Goal: Task Accomplishment & Management: Complete application form

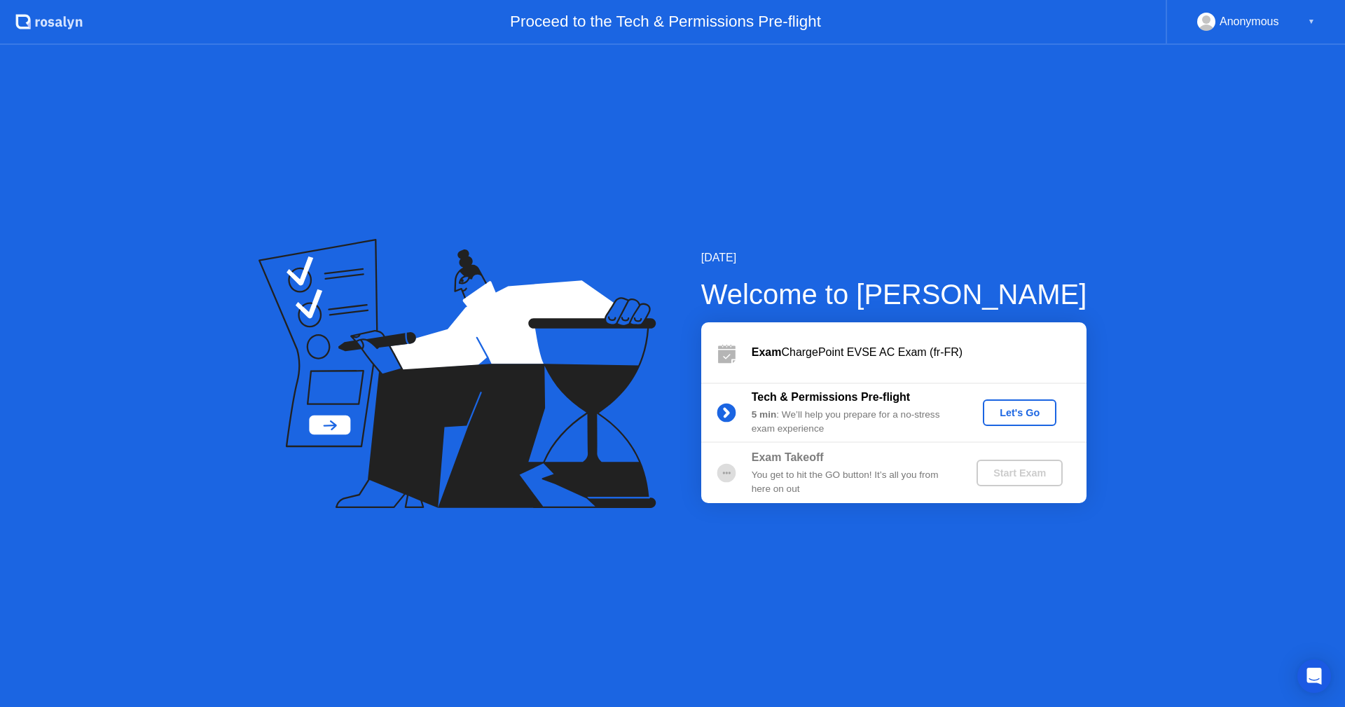
click at [1015, 415] on div "Let's Go" at bounding box center [1019, 412] width 62 height 11
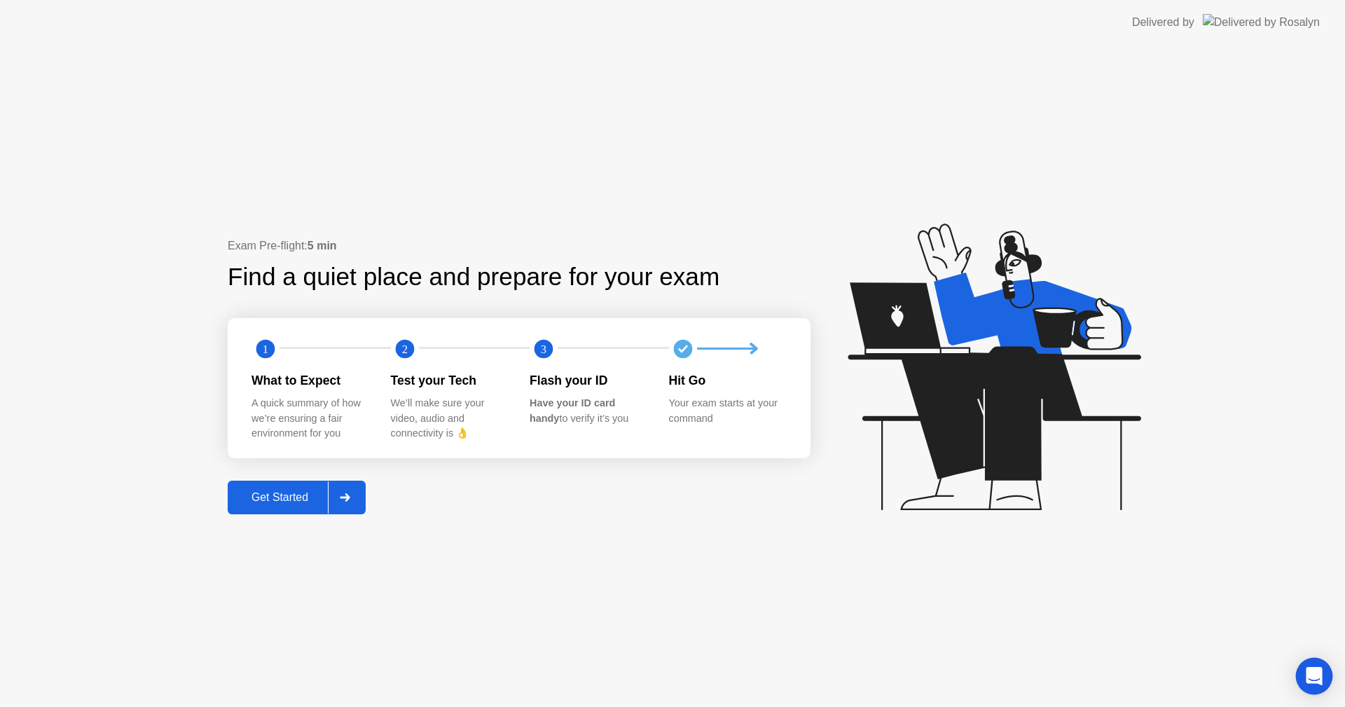
click at [1318, 670] on icon "Open Intercom Messenger" at bounding box center [1313, 676] width 16 height 18
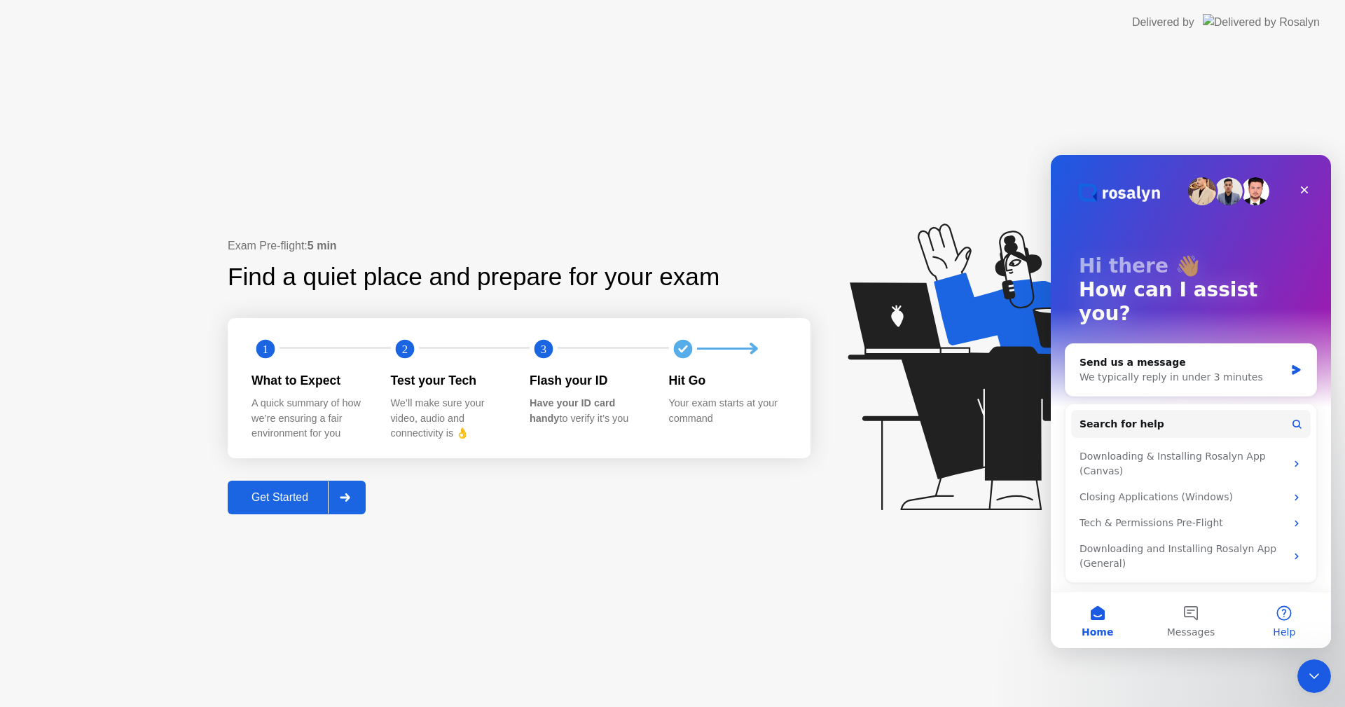
click at [1272, 628] on button "Help" at bounding box center [1283, 620] width 93 height 56
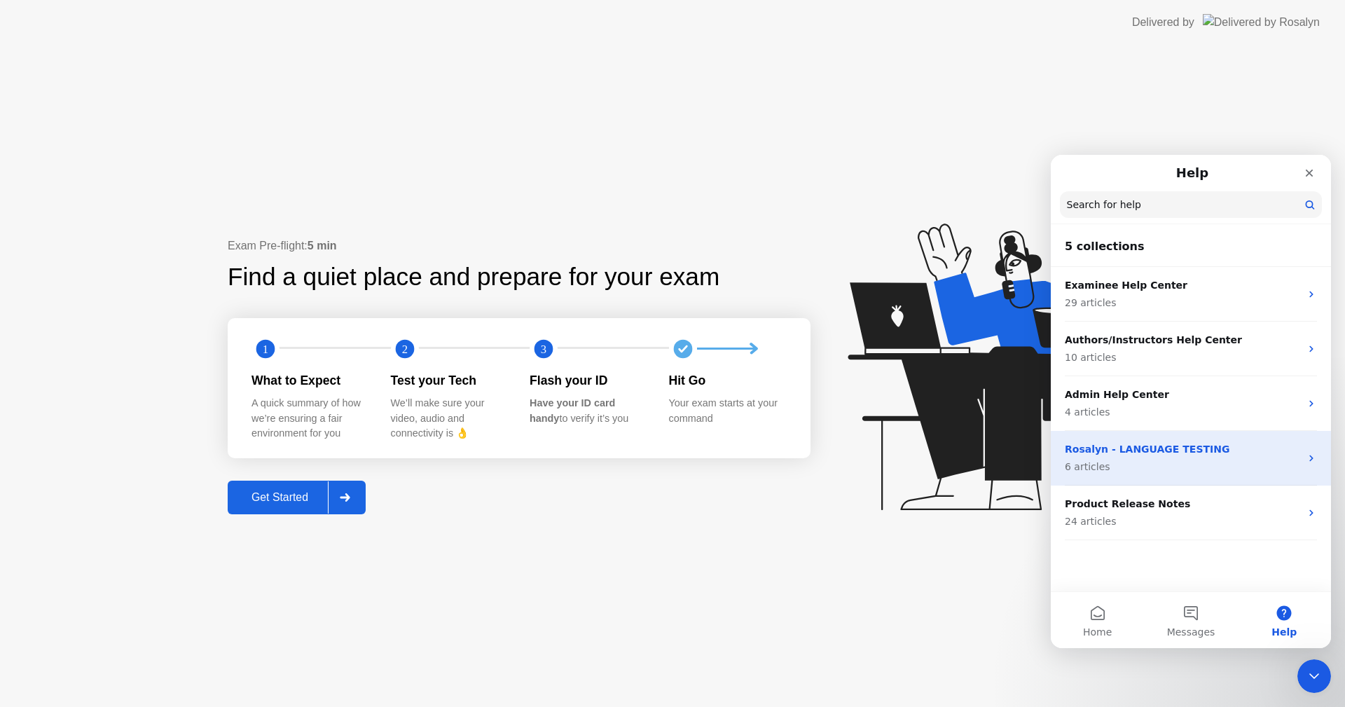
click at [1181, 474] on div "Rosalyn - LANGUAGE TESTING 6 articles" at bounding box center [1191, 458] width 280 height 55
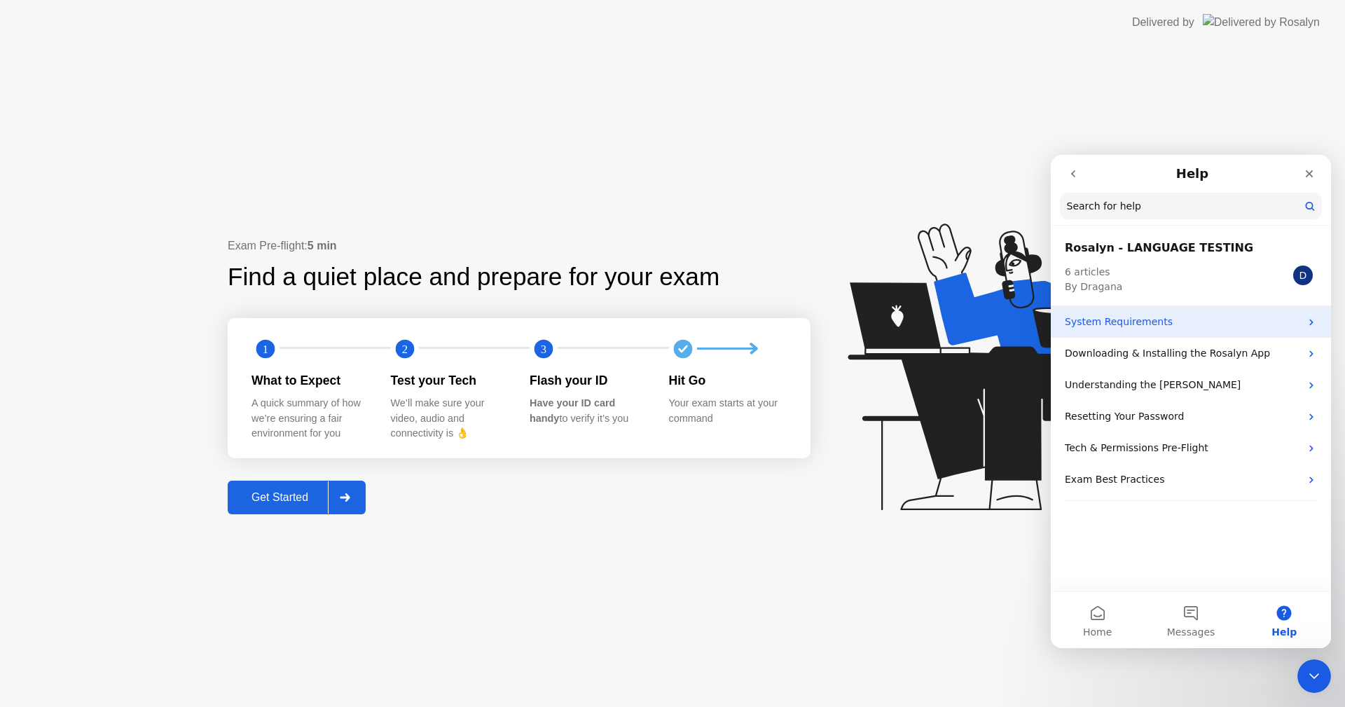
click at [1172, 324] on p "System Requirements" at bounding box center [1182, 321] width 235 height 15
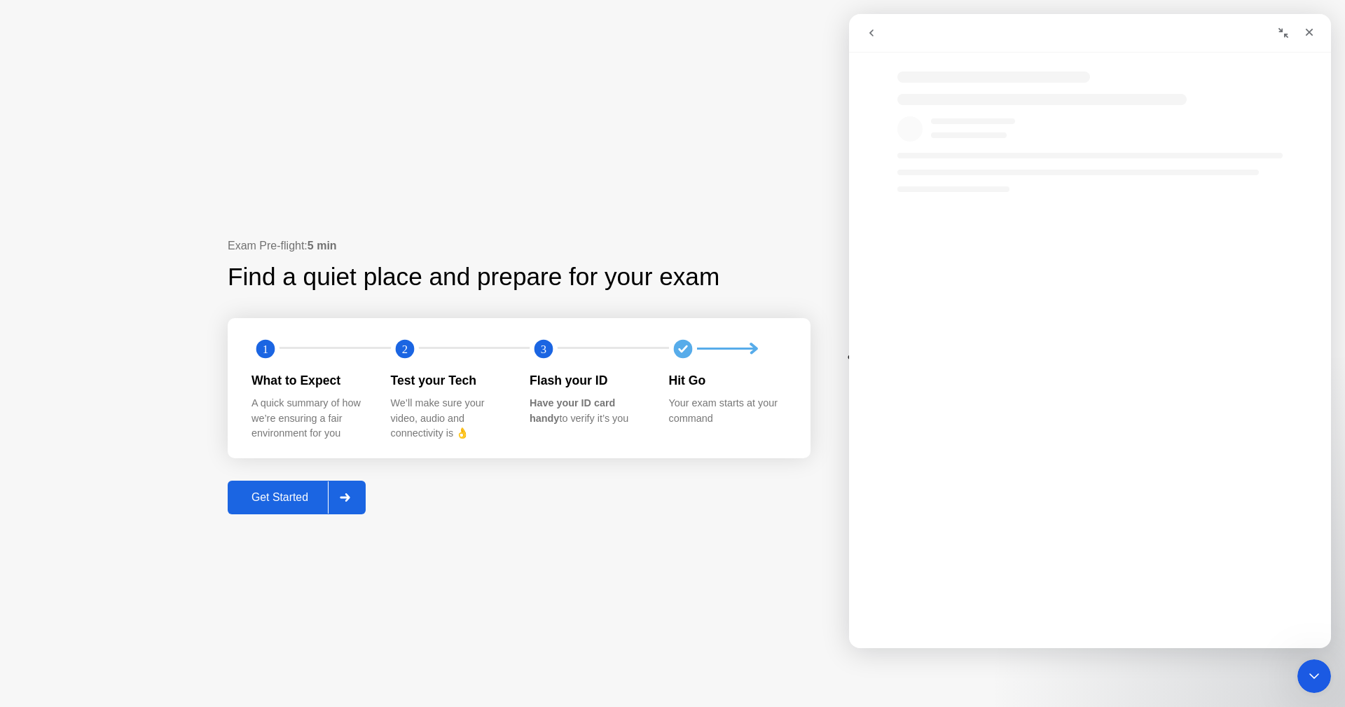
click at [868, 31] on icon "go back" at bounding box center [871, 32] width 11 height 11
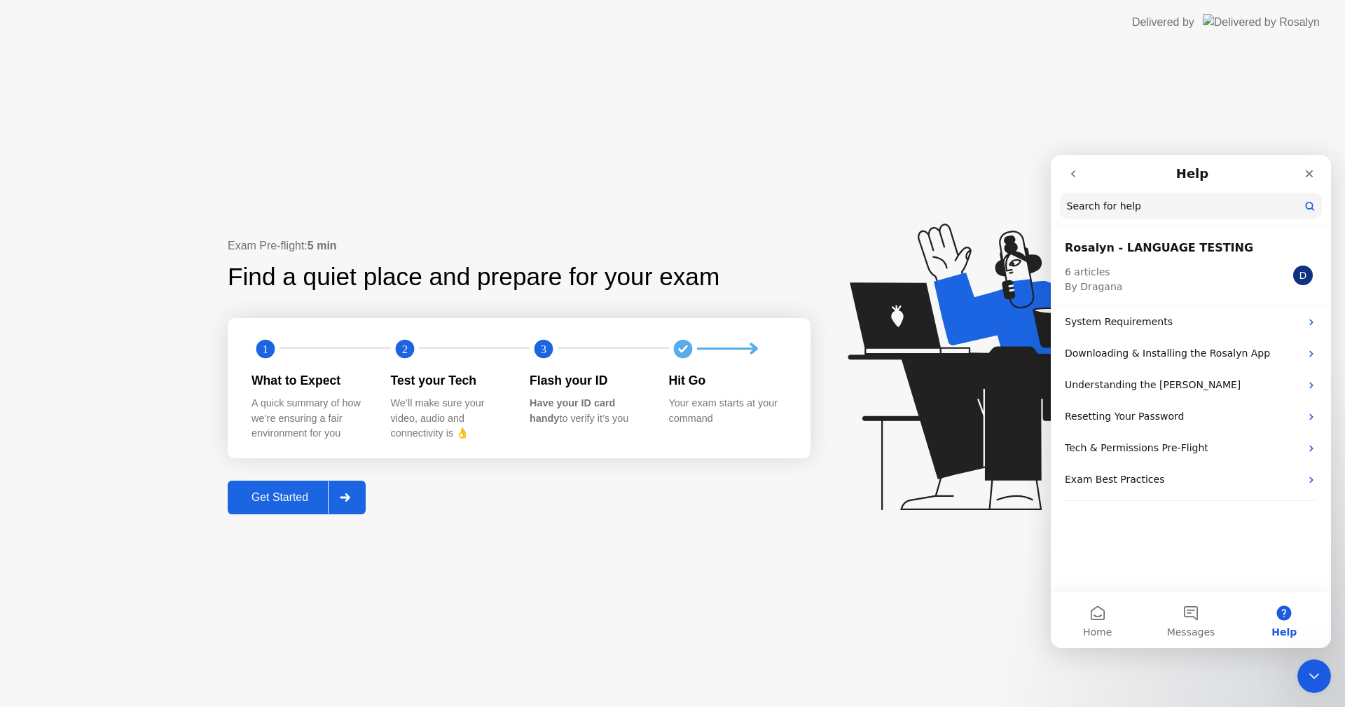
drag, startPoint x: 784, startPoint y: 595, endPoint x: 762, endPoint y: 597, distance: 22.5
click at [784, 595] on div "Exam Pre-flight: 5 min Find a quiet place and prepare for your exam 1 2 3 What …" at bounding box center [672, 376] width 1345 height 662
click at [1304, 176] on icon "Close" at bounding box center [1308, 173] width 11 height 11
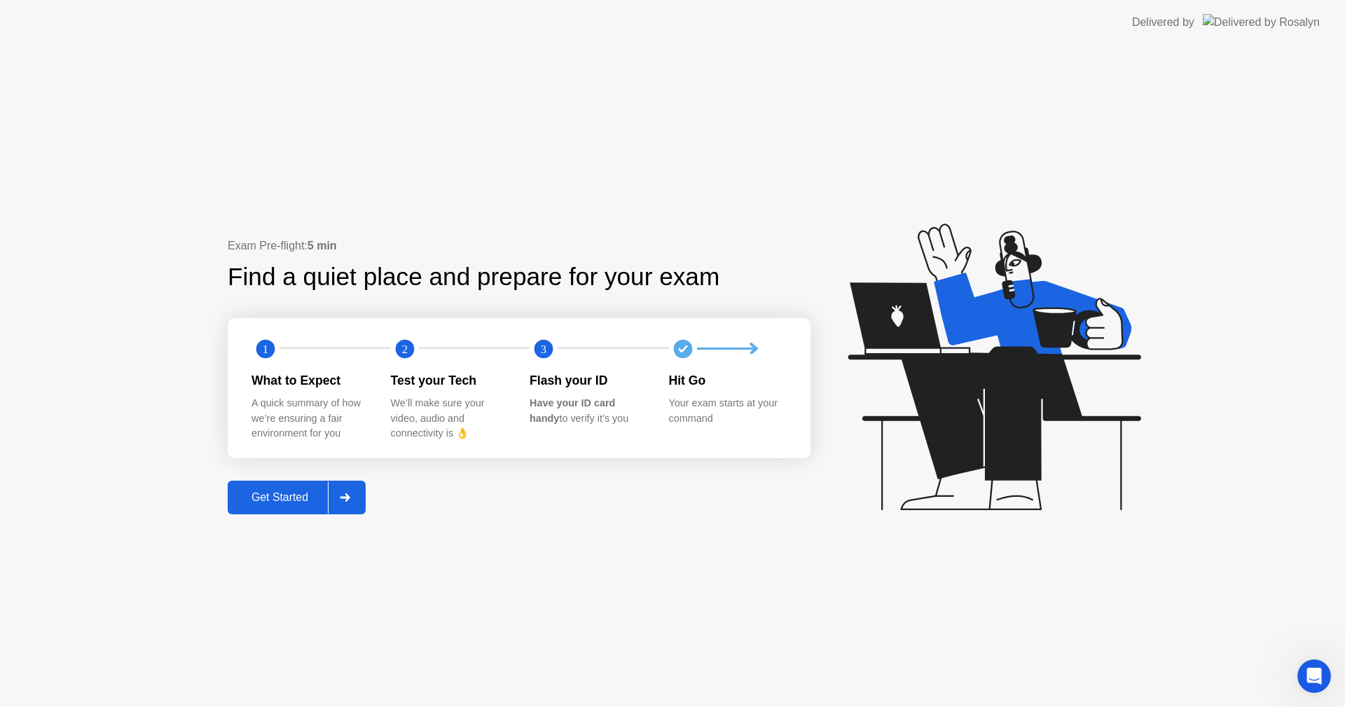
click at [399, 363] on div "1 2 3 What to Expect A quick summary of how we’re ensuring a fair environment f…" at bounding box center [519, 388] width 583 height 140
click at [354, 501] on div at bounding box center [345, 497] width 34 height 32
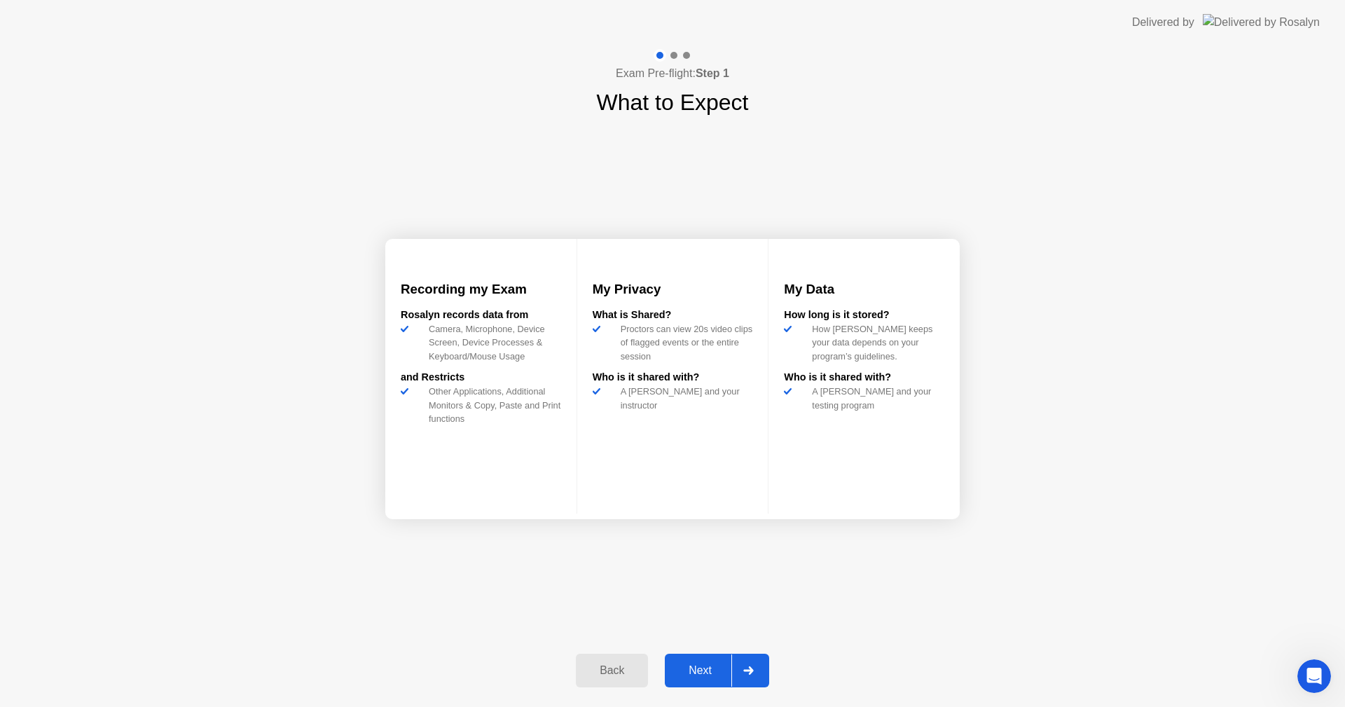
click at [754, 675] on div at bounding box center [748, 670] width 34 height 32
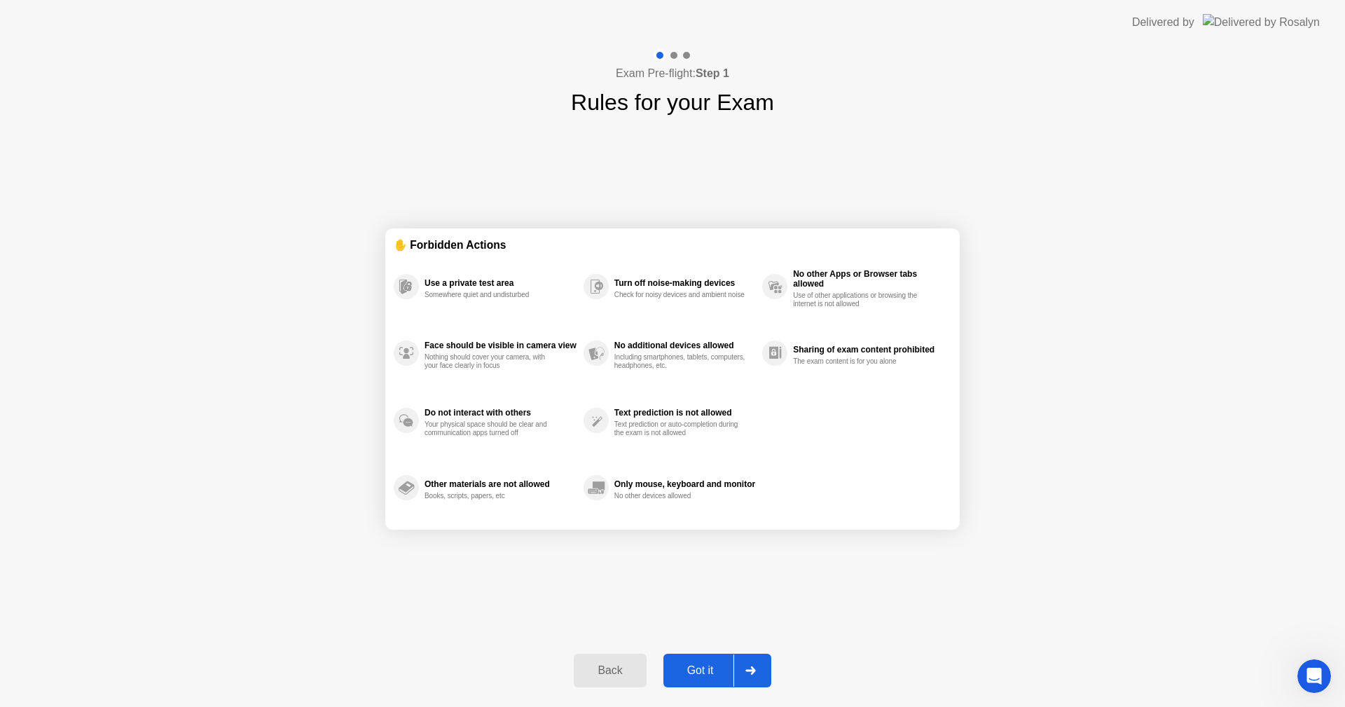
click at [746, 668] on icon at bounding box center [750, 670] width 11 height 8
select select "**********"
select select "*******"
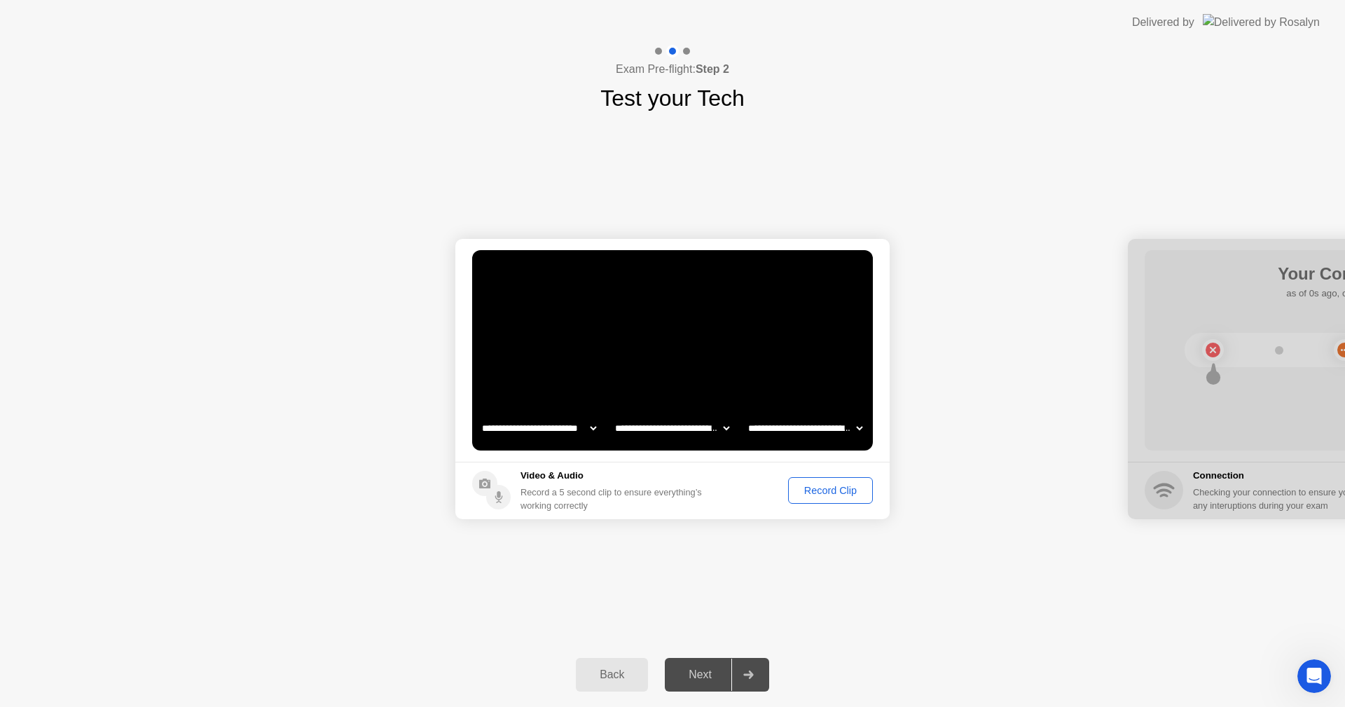
click at [751, 675] on icon at bounding box center [748, 674] width 10 height 8
click at [730, 585] on div "**********" at bounding box center [672, 378] width 1345 height 527
click at [829, 496] on div "Record Clip" at bounding box center [830, 490] width 75 height 11
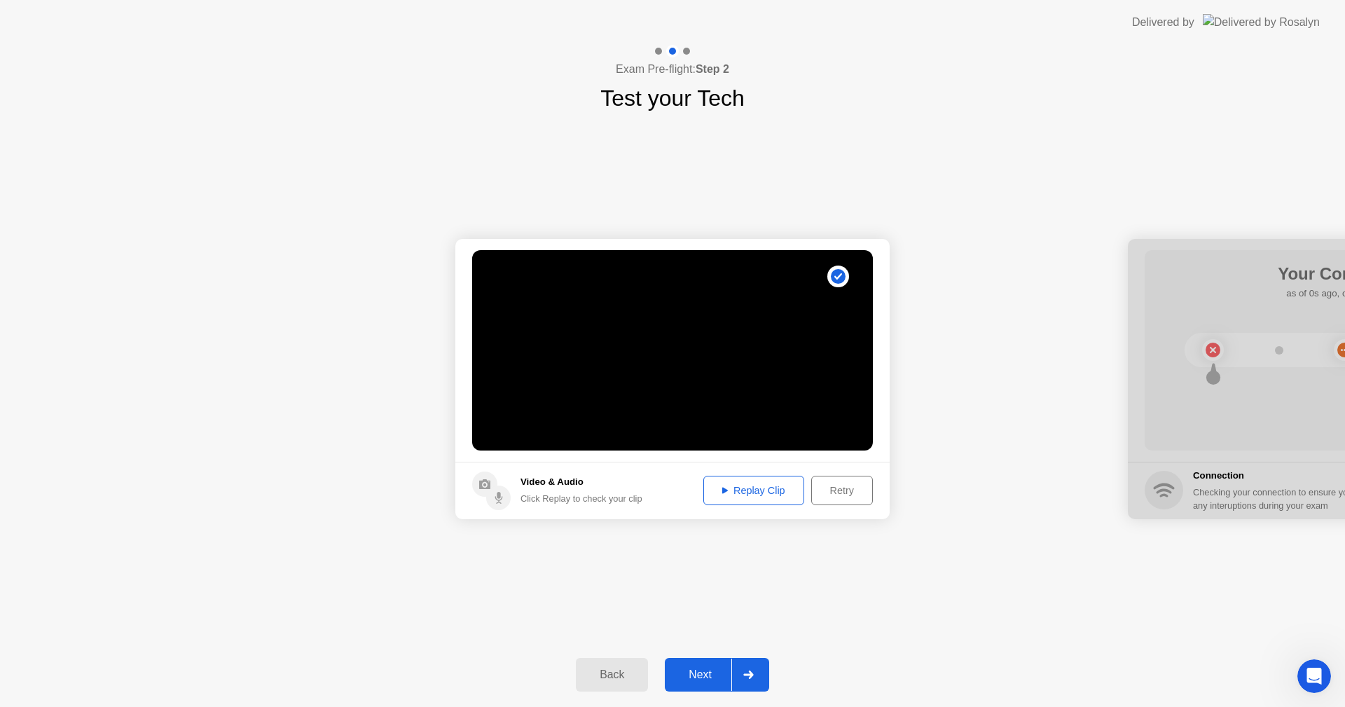
click at [732, 485] on div "Replay Clip" at bounding box center [753, 490] width 91 height 11
click at [748, 671] on icon at bounding box center [748, 674] width 11 height 8
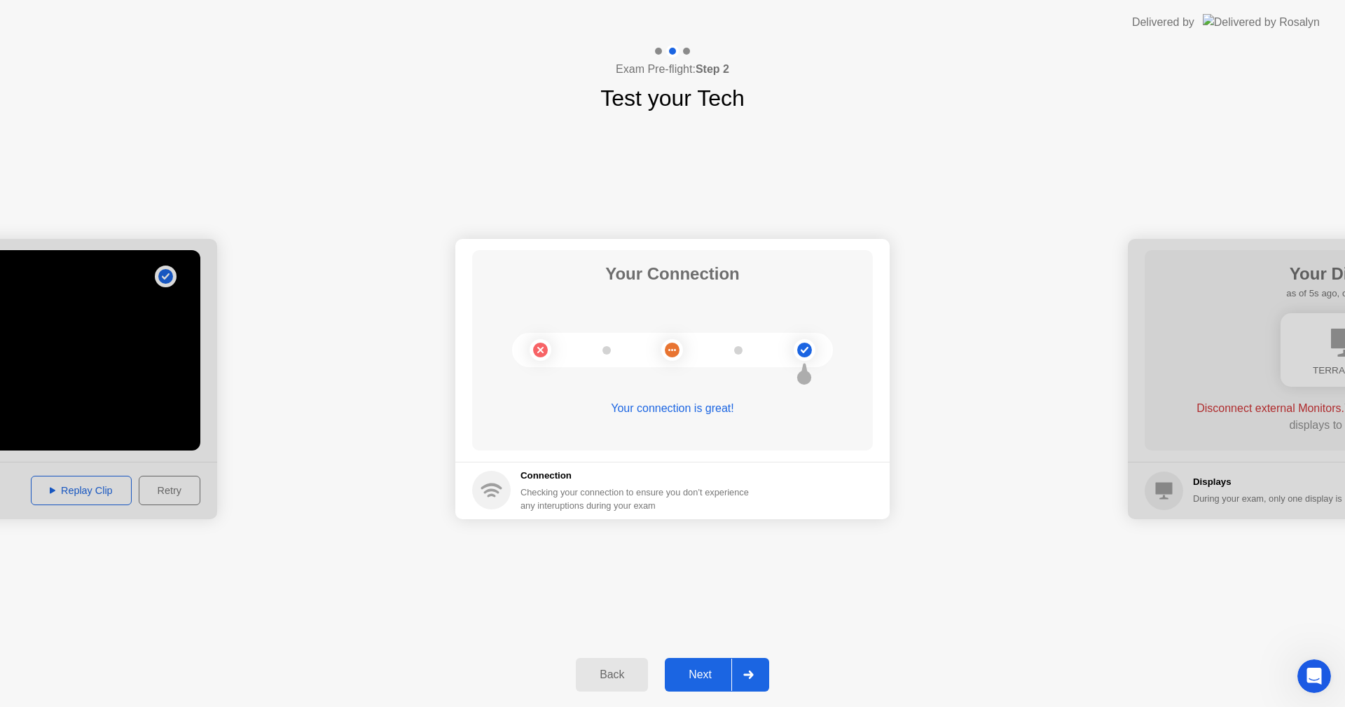
click at [756, 672] on div at bounding box center [748, 674] width 34 height 32
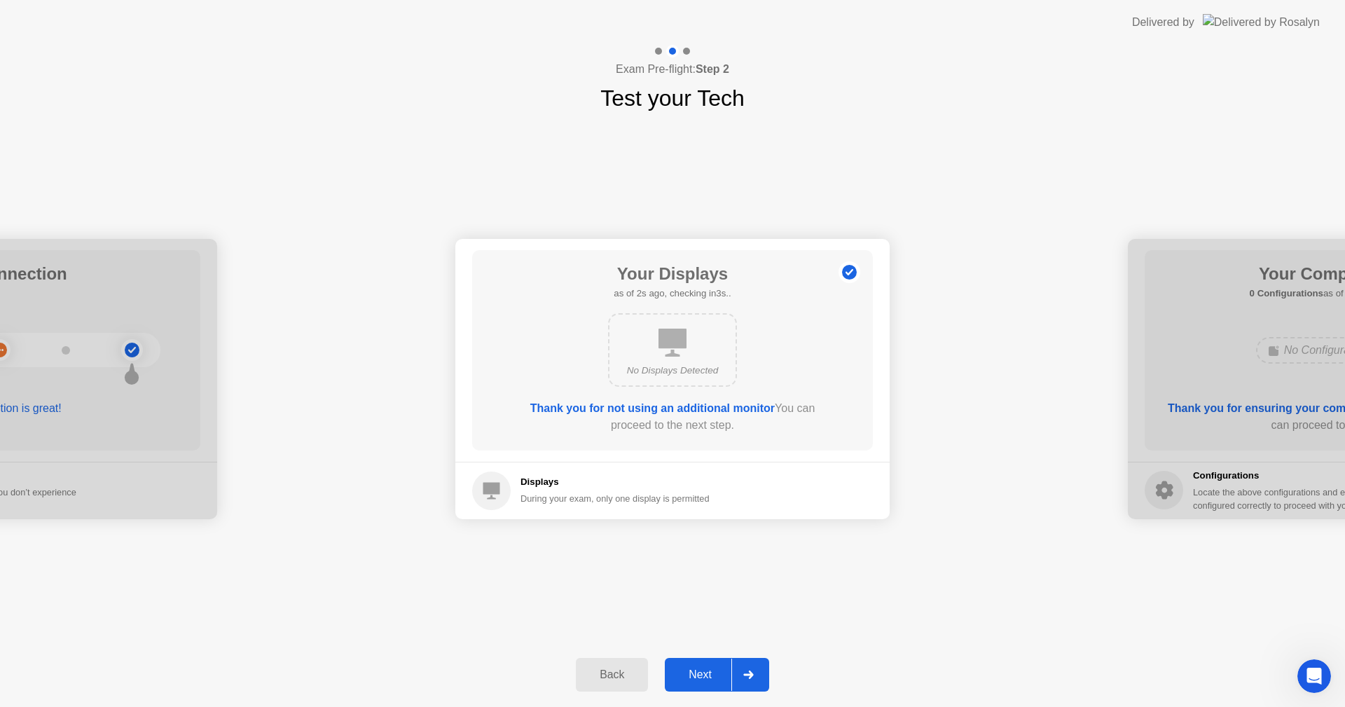
click at [688, 681] on div "Next" at bounding box center [700, 674] width 62 height 13
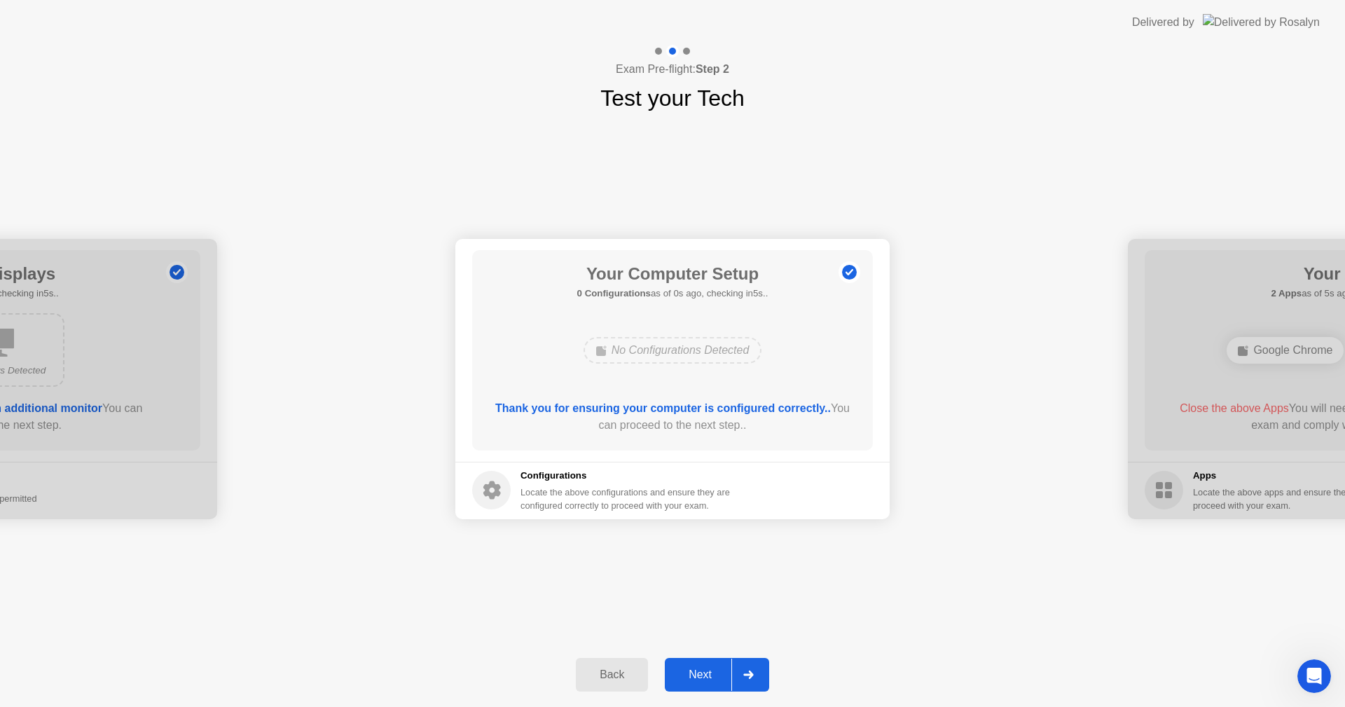
click at [759, 671] on div at bounding box center [748, 674] width 34 height 32
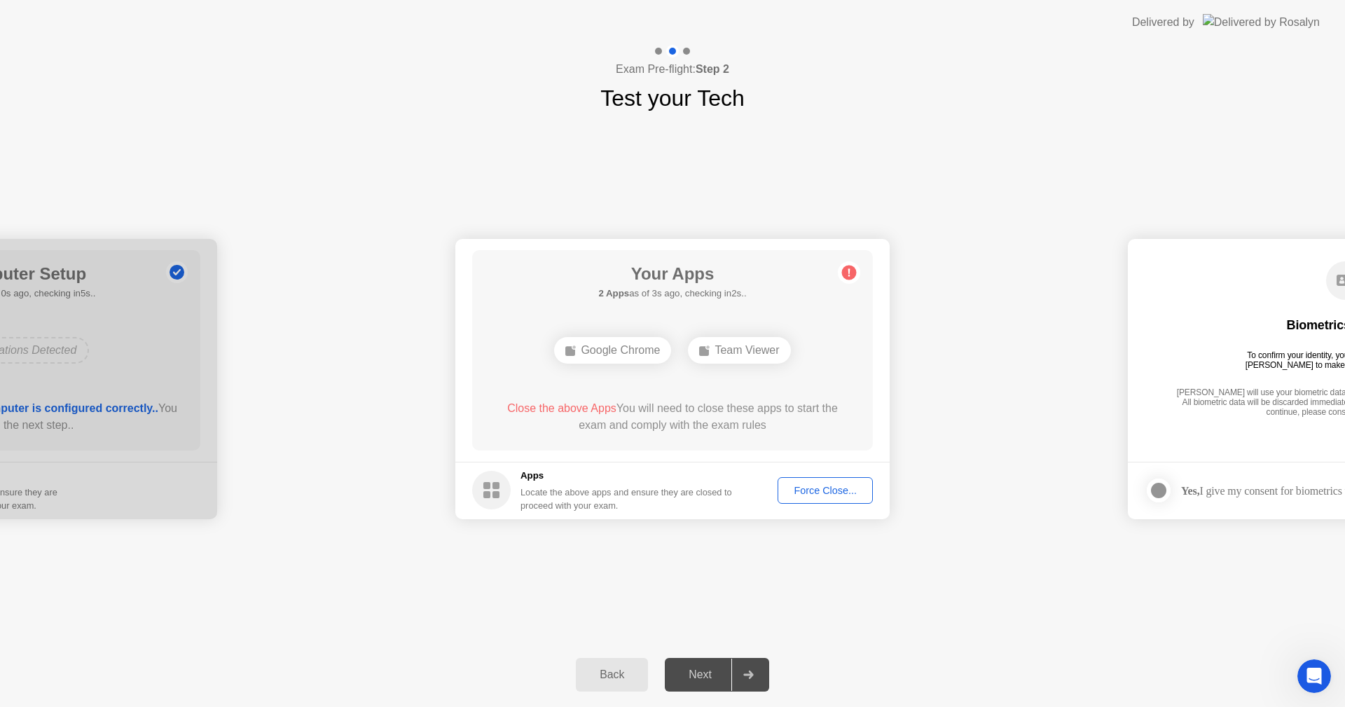
click at [810, 489] on div "Force Close..." at bounding box center [824, 490] width 85 height 11
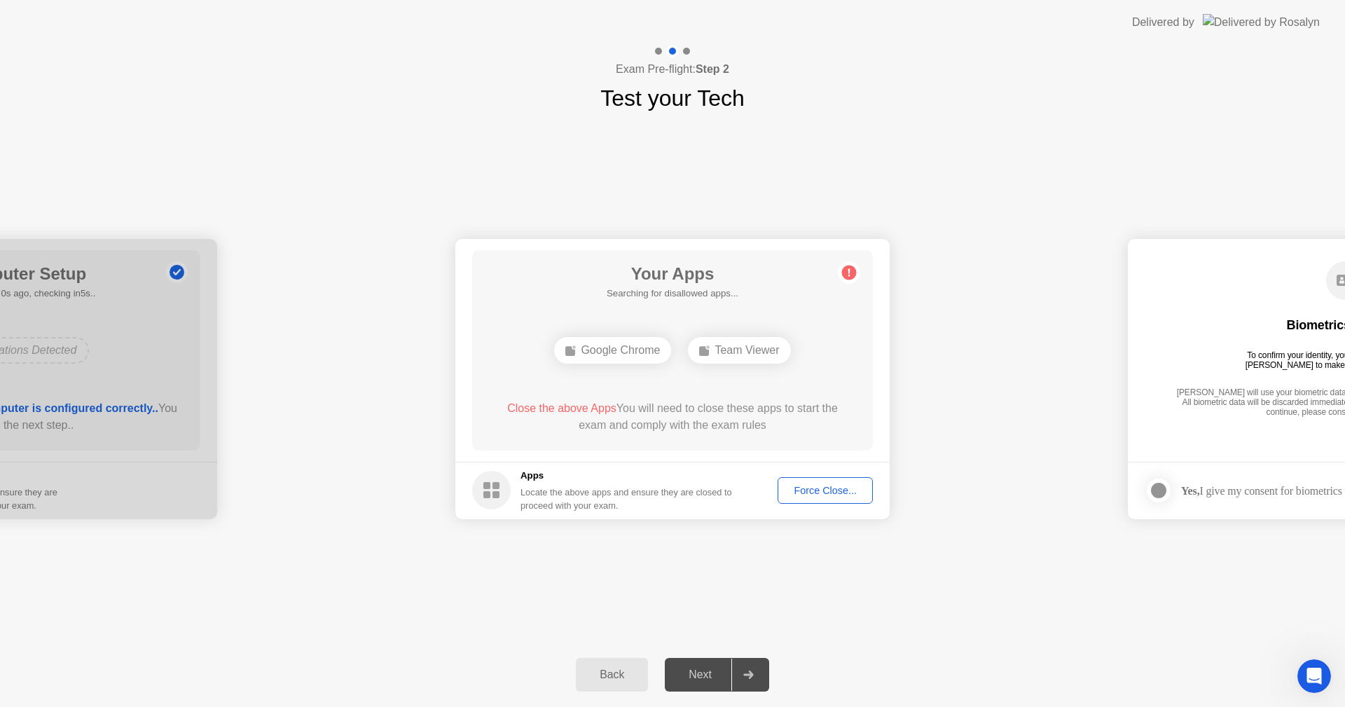
click at [598, 352] on div "Google Chrome" at bounding box center [612, 350] width 117 height 27
click at [718, 344] on div "Team Viewer" at bounding box center [739, 350] width 102 height 27
click at [818, 495] on div "Force Close..." at bounding box center [824, 490] width 85 height 11
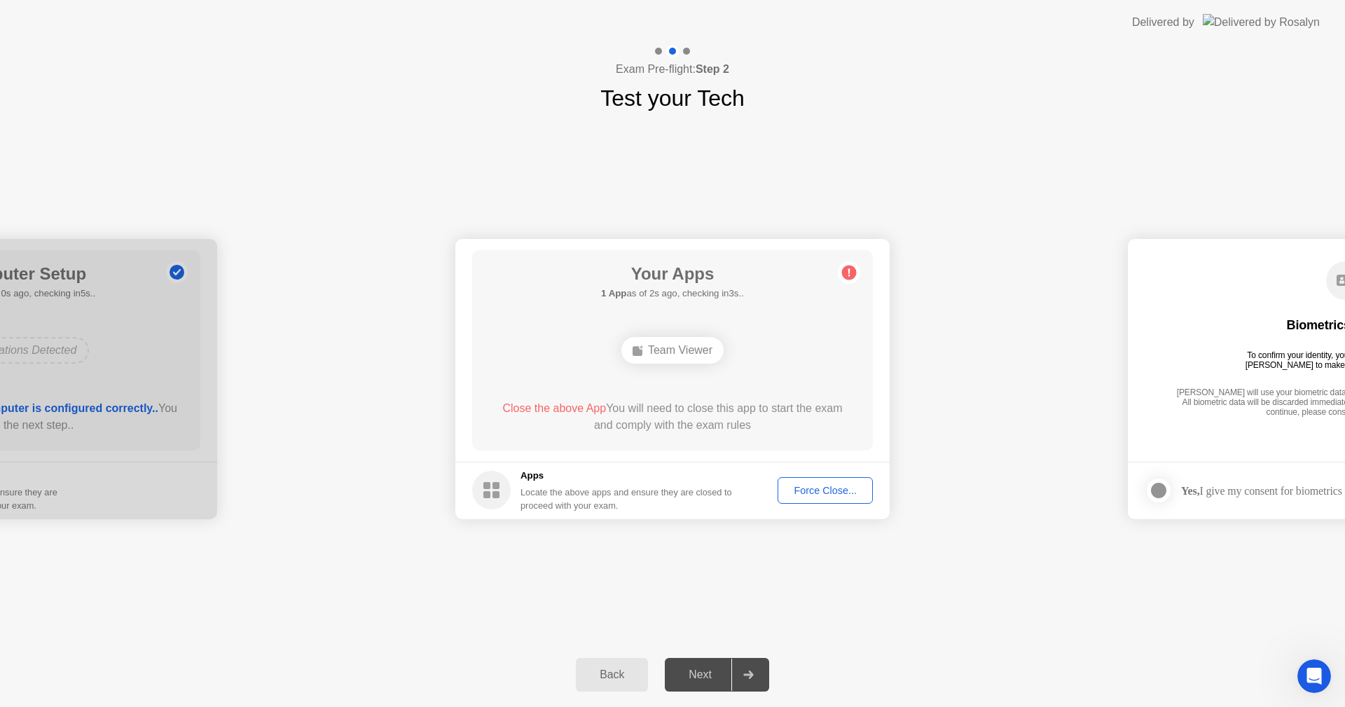
click at [697, 656] on div "Back Next" at bounding box center [672, 674] width 1345 height 64
click at [666, 325] on div "Your Apps 1 App as of 3s ago, checking in2s.. Team Viewer Close the above App Y…" at bounding box center [672, 350] width 401 height 200
click at [849, 275] on icon at bounding box center [849, 272] width 2 height 8
drag, startPoint x: 708, startPoint y: 352, endPoint x: 646, endPoint y: 361, distance: 63.0
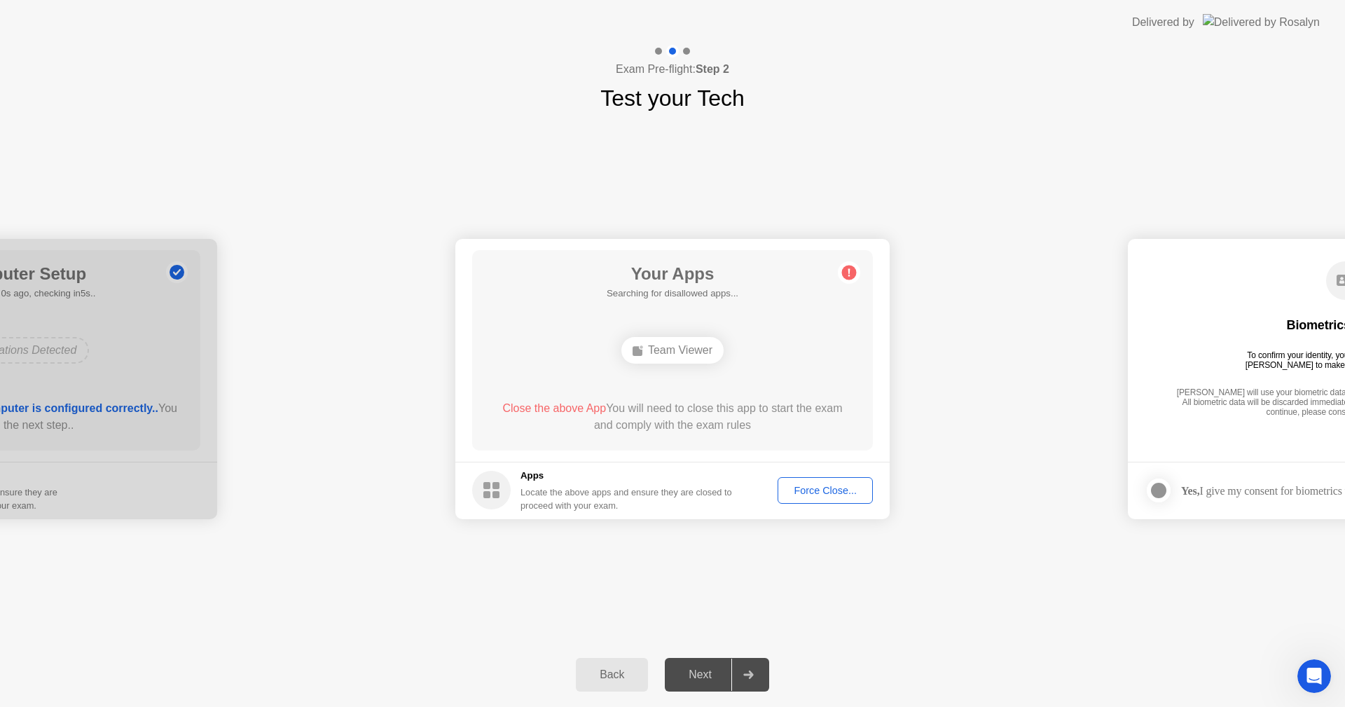
click at [646, 361] on div "Team Viewer" at bounding box center [672, 350] width 102 height 27
click at [850, 485] on div "Force Close..." at bounding box center [824, 490] width 85 height 11
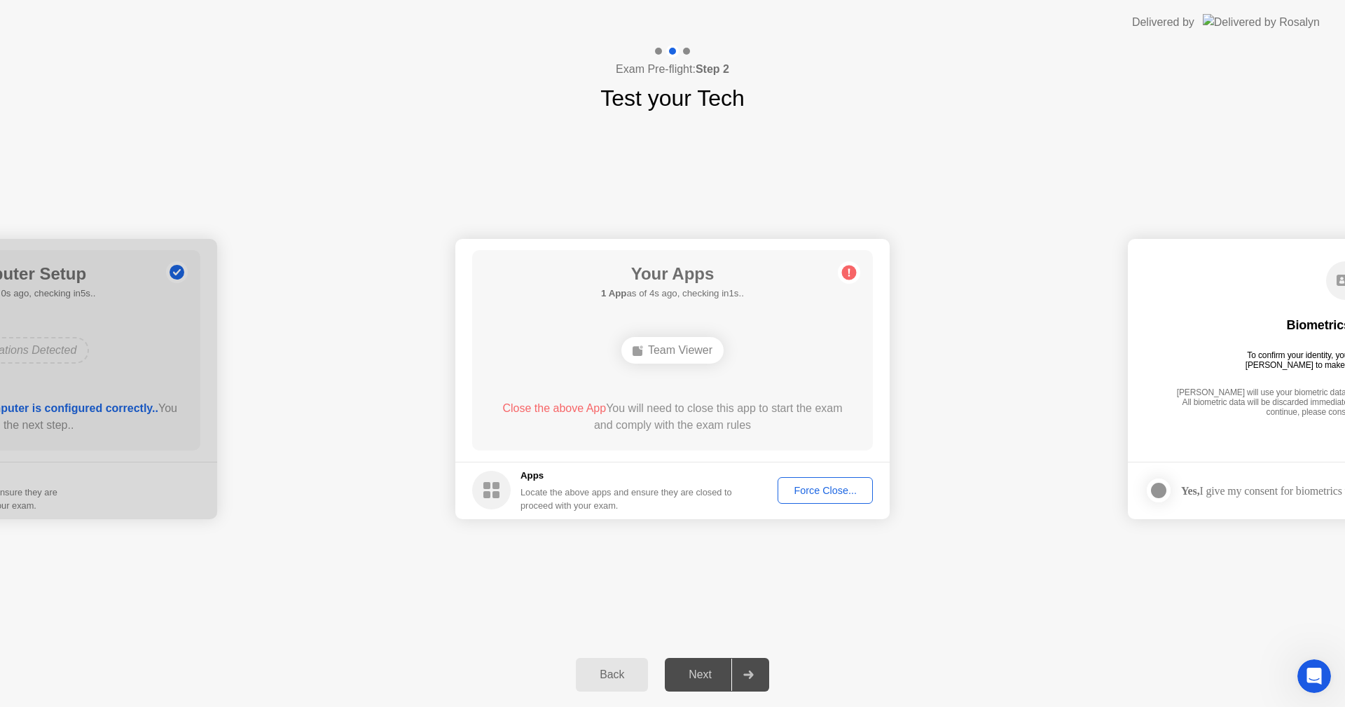
click at [705, 548] on div "**********" at bounding box center [672, 378] width 1345 height 527
click at [674, 348] on div "Team Viewer" at bounding box center [672, 350] width 102 height 27
click at [825, 485] on div "Force Close..." at bounding box center [824, 490] width 85 height 11
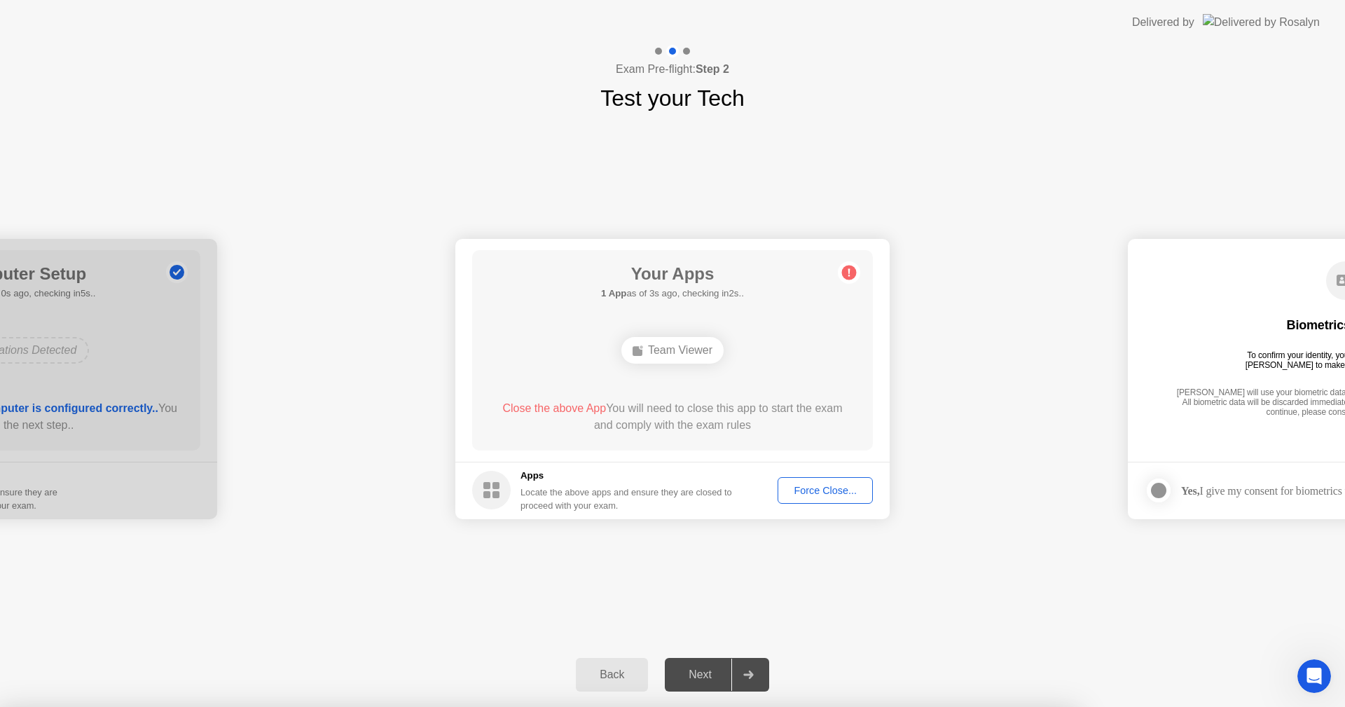
drag, startPoint x: 670, startPoint y: 390, endPoint x: 616, endPoint y: 371, distance: 57.1
click at [1107, 706] on div at bounding box center [672, 707] width 1345 height 0
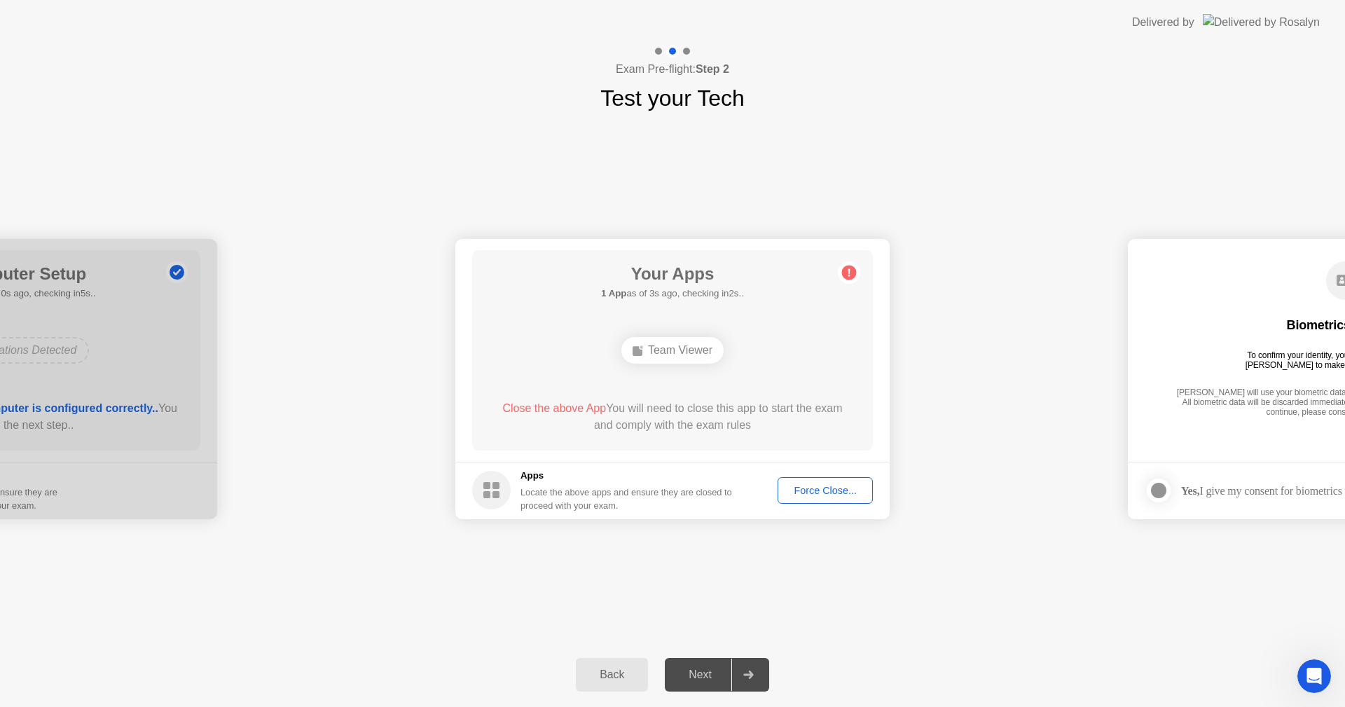
click at [688, 338] on div "Team Viewer" at bounding box center [672, 350] width 102 height 27
click at [824, 563] on div "**********" at bounding box center [672, 378] width 1345 height 527
click at [770, 569] on div "**********" at bounding box center [672, 378] width 1345 height 527
click at [797, 494] on div "Force Close..." at bounding box center [824, 490] width 85 height 11
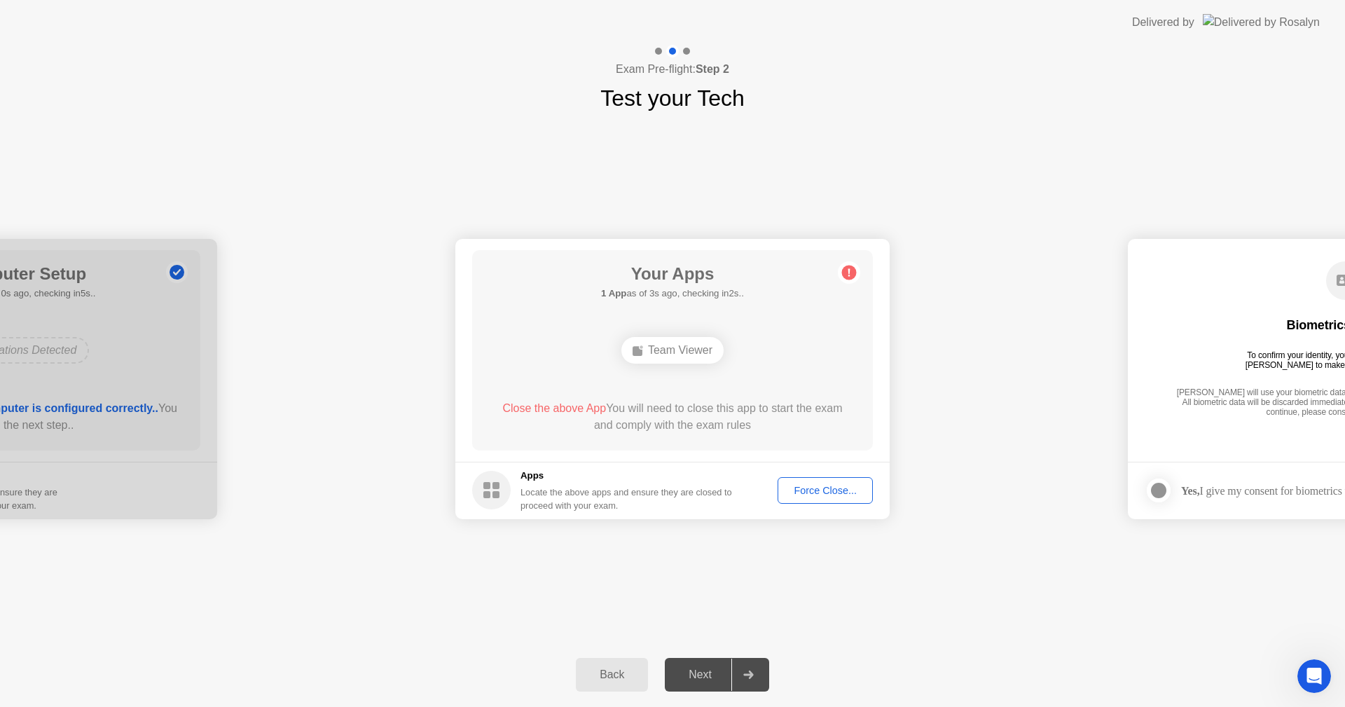
click at [814, 485] on div "Force Close..." at bounding box center [824, 490] width 85 height 11
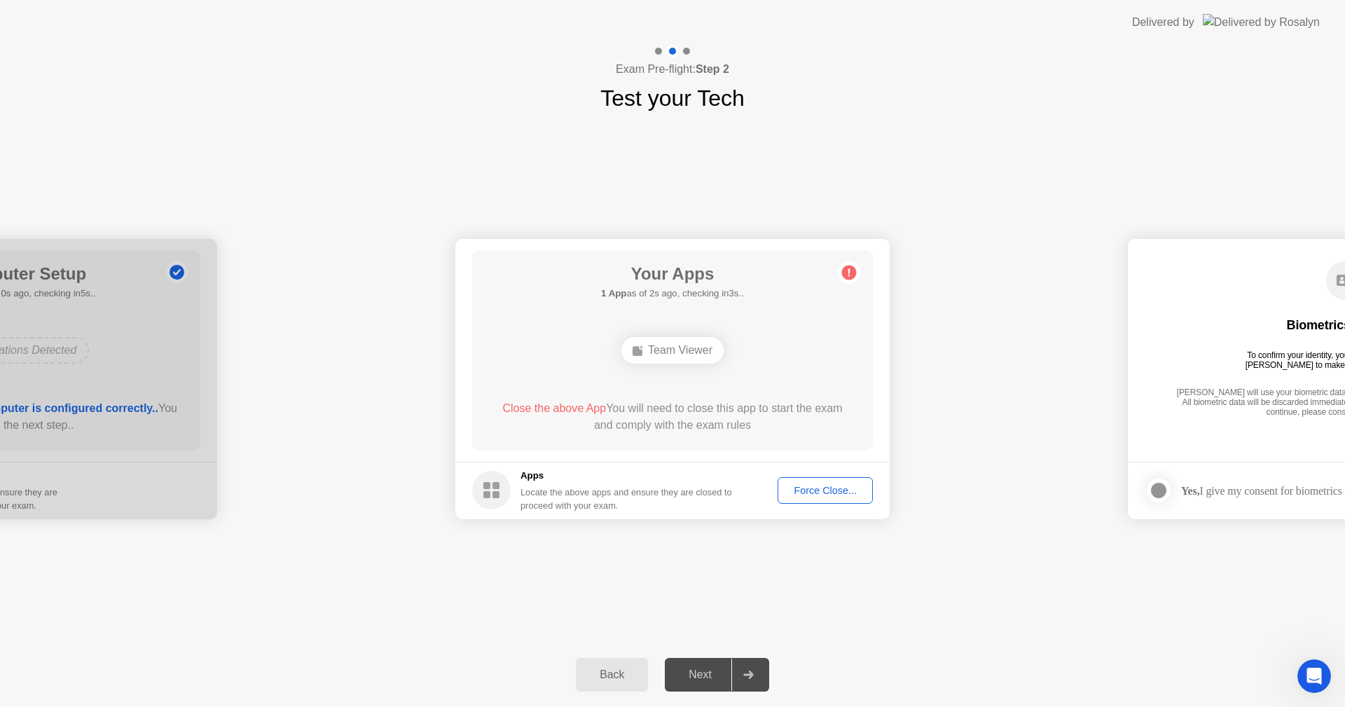
click at [949, 602] on div "**********" at bounding box center [672, 378] width 1345 height 527
click at [814, 491] on div "Force Close..." at bounding box center [824, 490] width 85 height 11
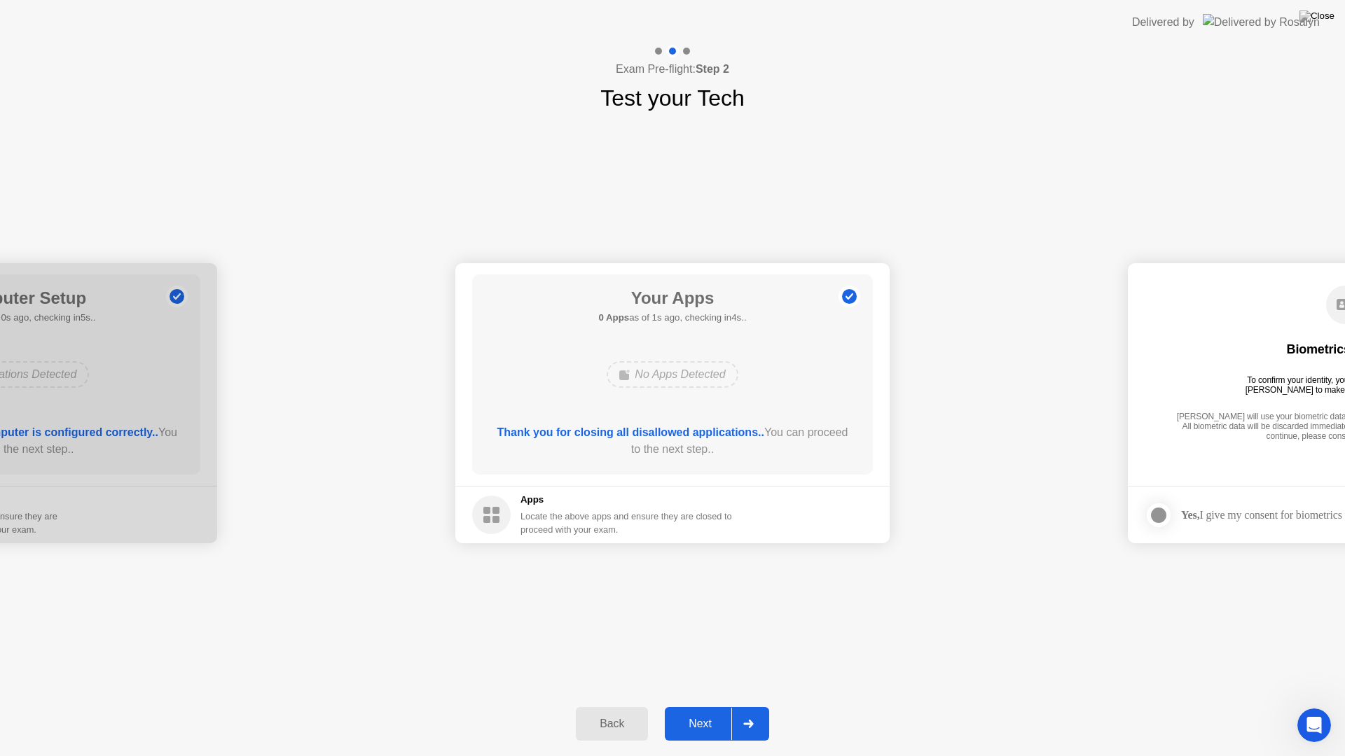
click at [710, 706] on div "Next" at bounding box center [700, 724] width 62 height 13
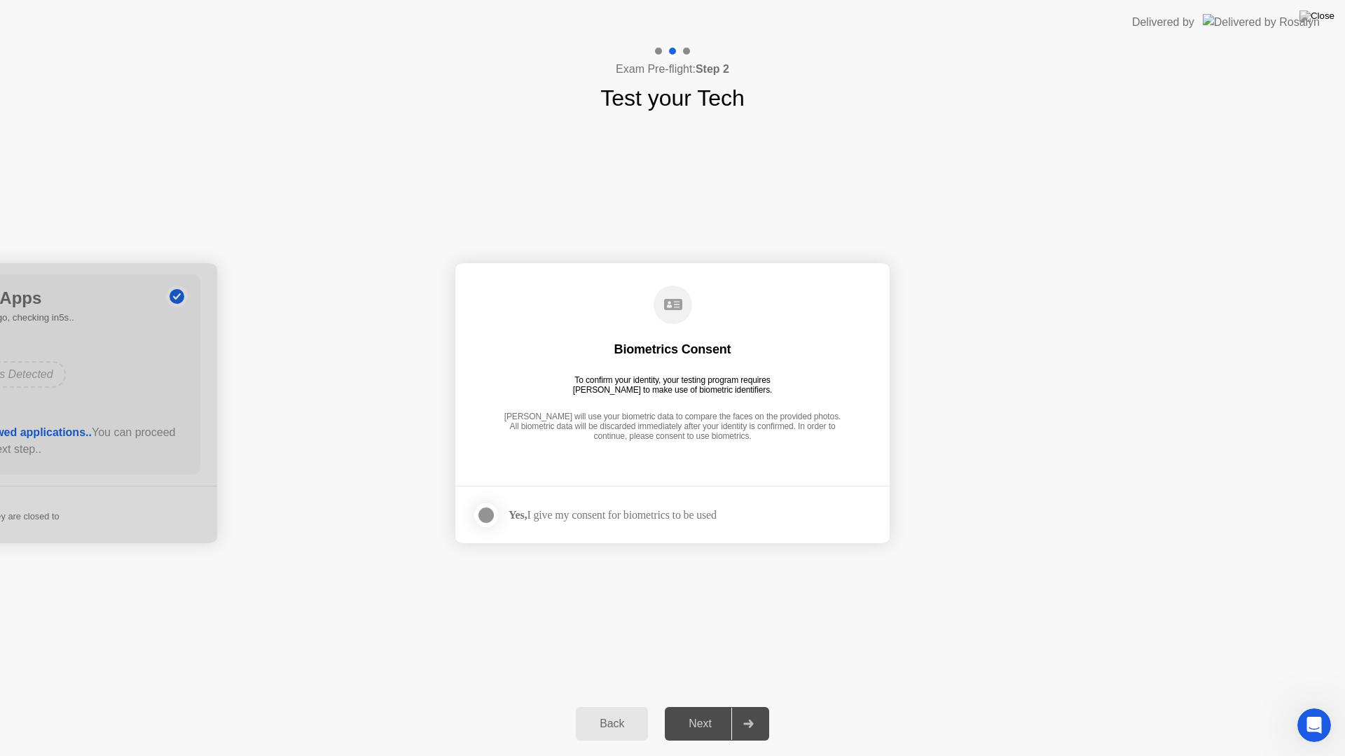
click at [485, 519] on div at bounding box center [486, 515] width 17 height 17
click at [679, 706] on div "Next" at bounding box center [700, 724] width 62 height 13
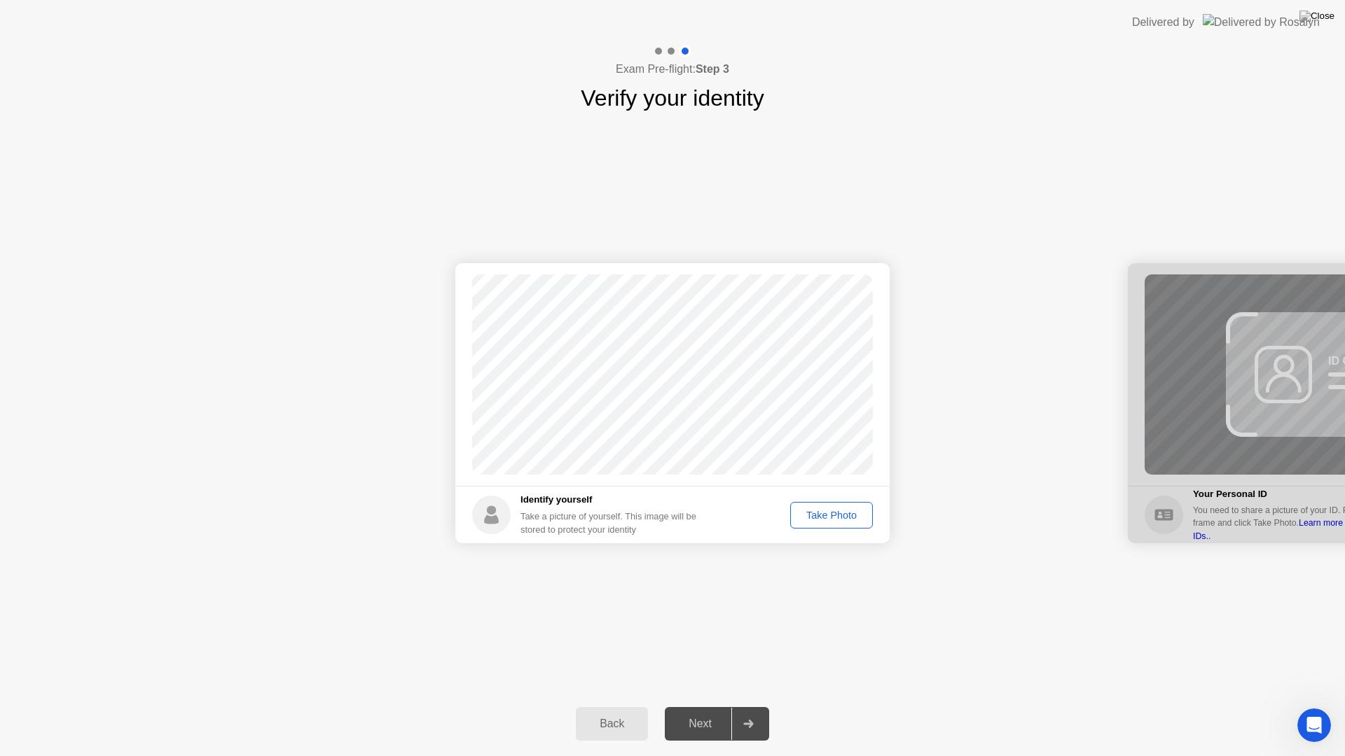
click at [808, 511] on div "Take Photo" at bounding box center [831, 515] width 73 height 11
click at [756, 706] on div at bounding box center [748, 724] width 34 height 32
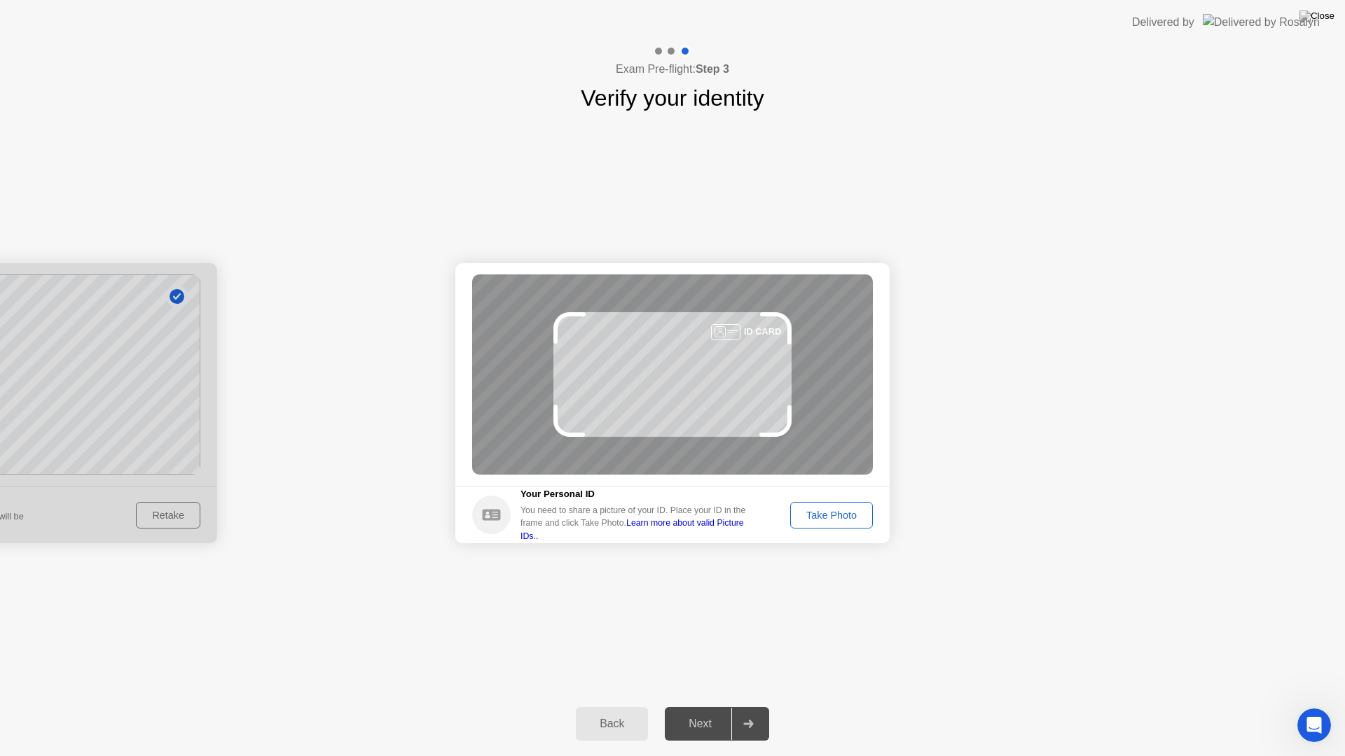
click at [806, 518] on div "Take Photo" at bounding box center [831, 515] width 73 height 11
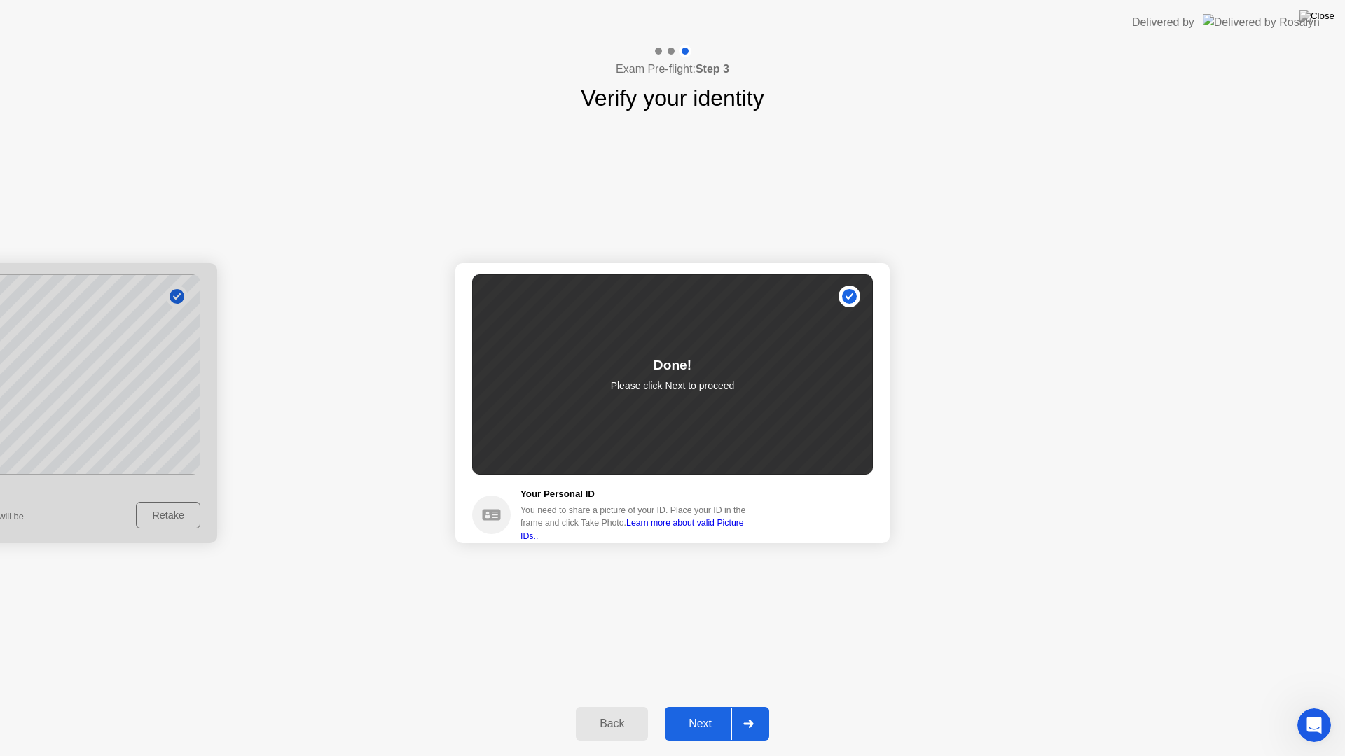
click at [699, 706] on div "Next" at bounding box center [700, 724] width 62 height 13
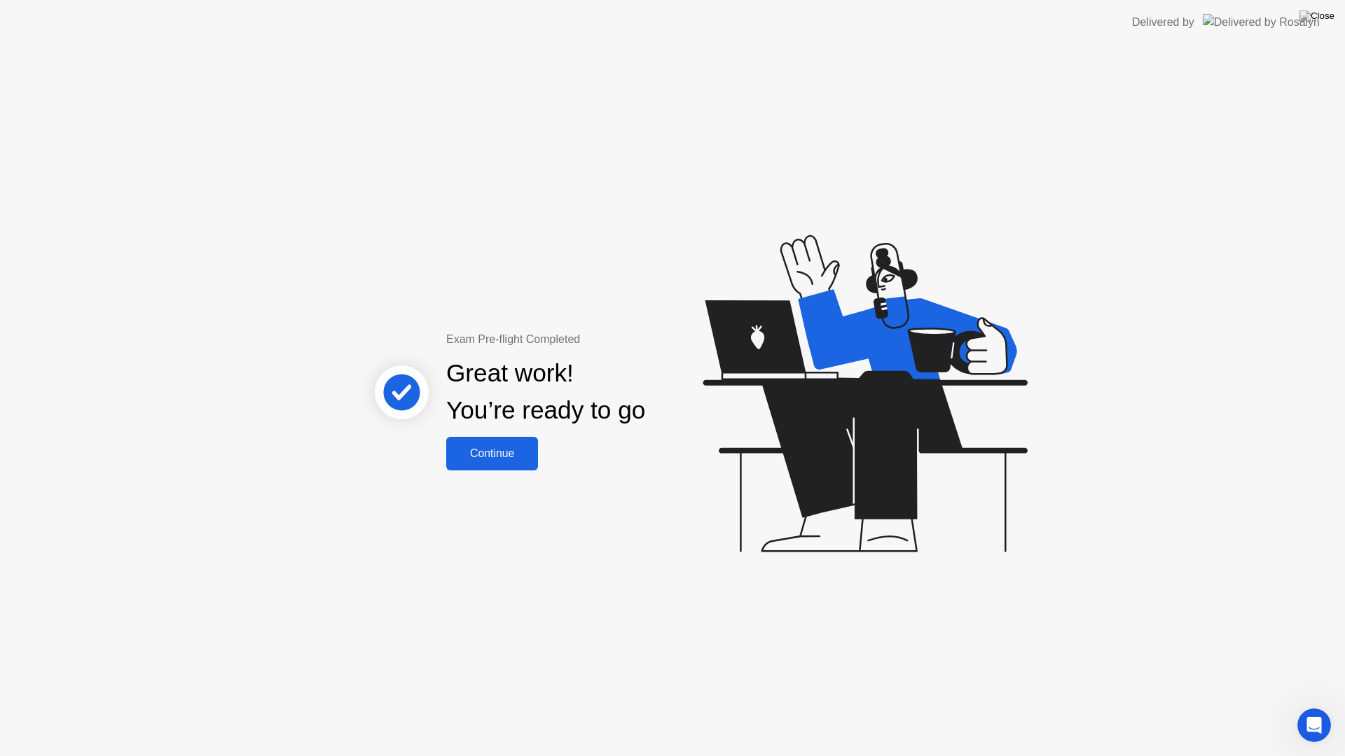
click at [504, 457] on div "Continue" at bounding box center [491, 454] width 83 height 13
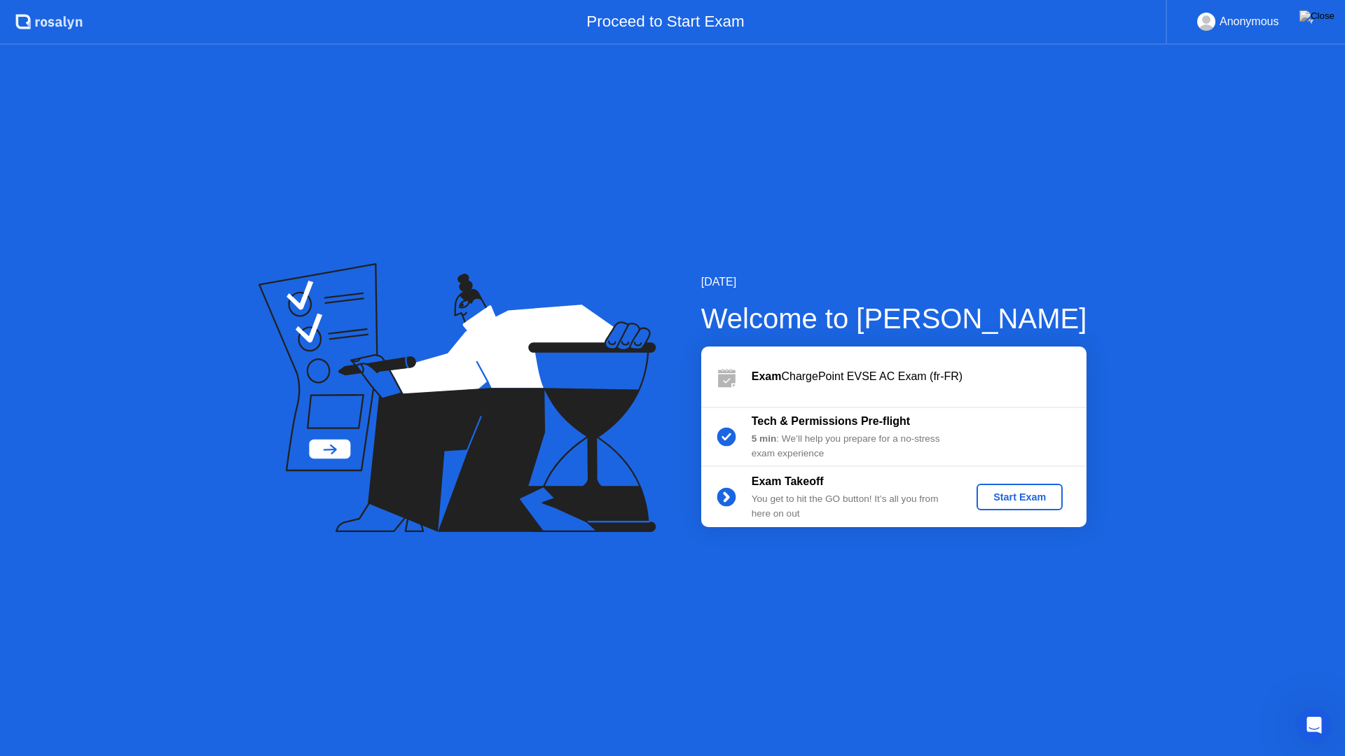
click at [1040, 497] on div "Start Exam" at bounding box center [1019, 497] width 75 height 11
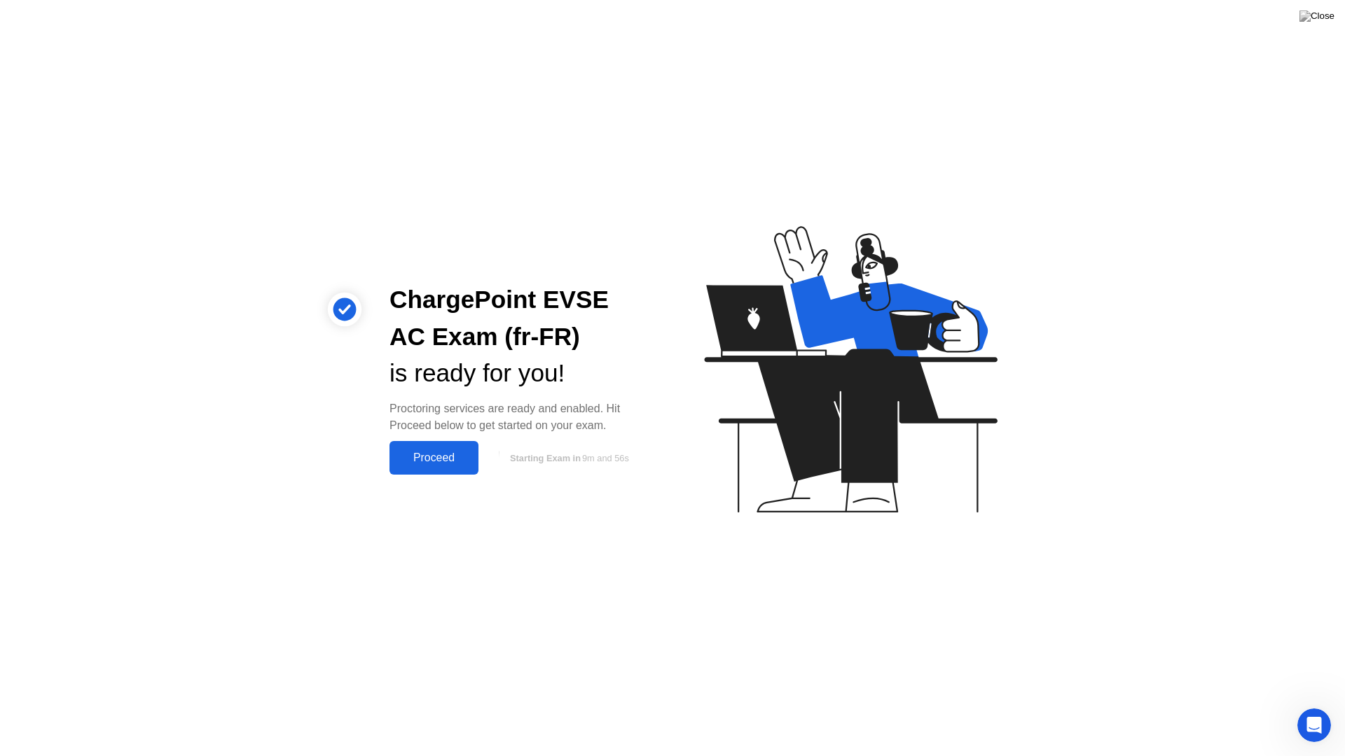
click at [432, 467] on button "Proceed" at bounding box center [433, 458] width 89 height 34
